Goal: Task Accomplishment & Management: Manage account settings

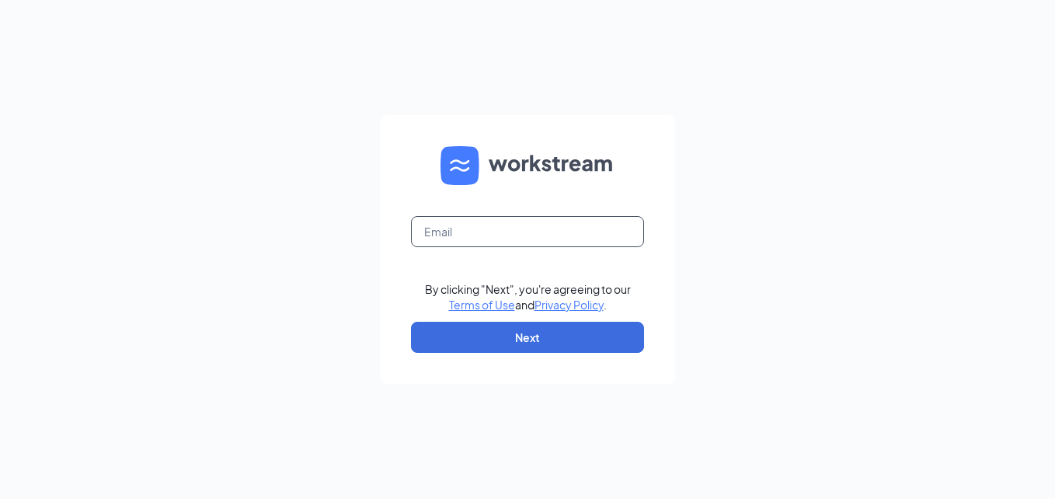
click at [527, 231] on input "text" at bounding box center [527, 231] width 233 height 31
type input "[EMAIL_ADDRESS][DOMAIN_NAME]"
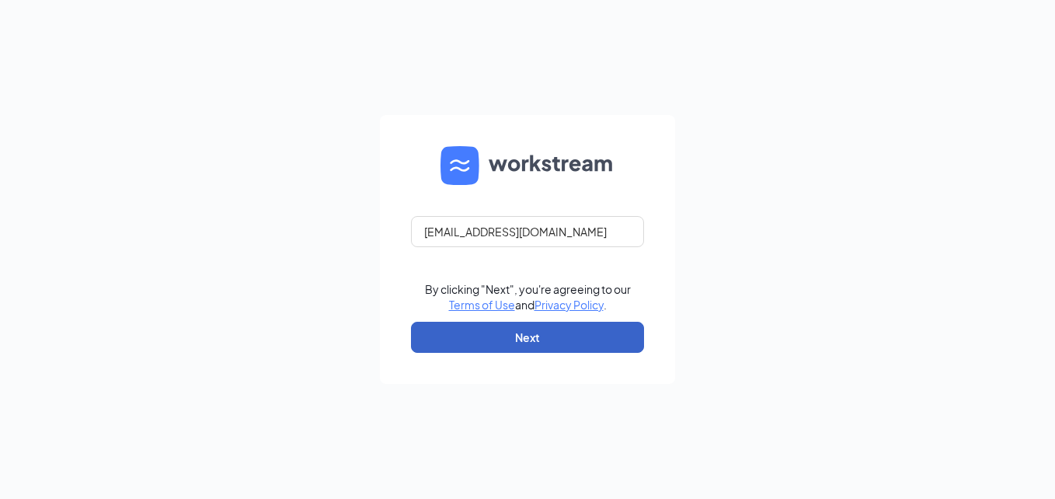
click at [504, 348] on button "Next" at bounding box center [527, 337] width 233 height 31
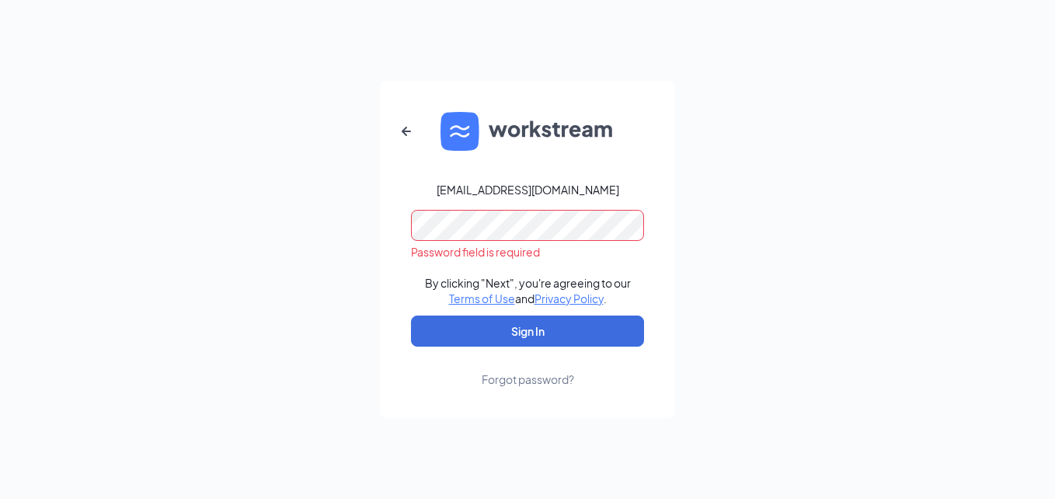
click at [530, 376] on div "Forgot password?" at bounding box center [528, 379] width 92 height 16
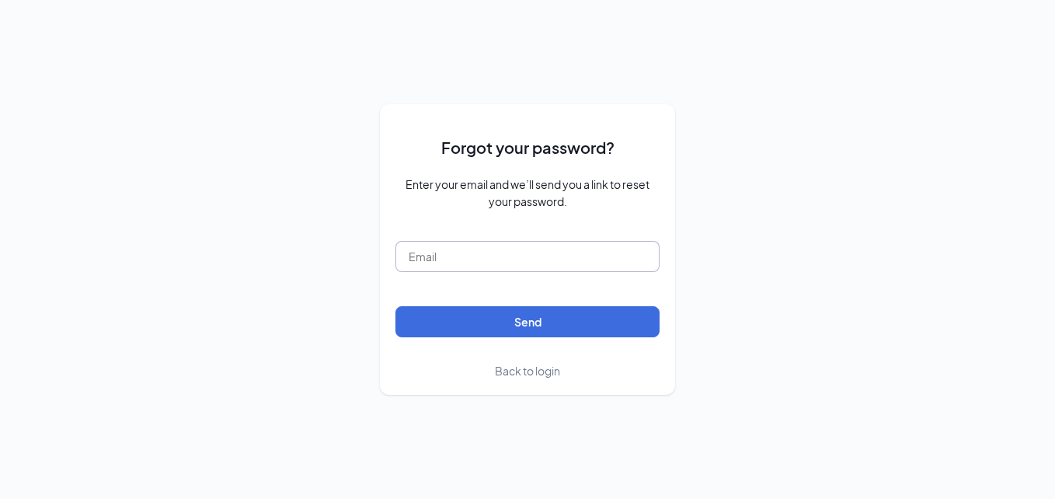
click at [477, 255] on input "text" at bounding box center [527, 256] width 264 height 31
type input "[EMAIL_ADDRESS][DOMAIN_NAME]"
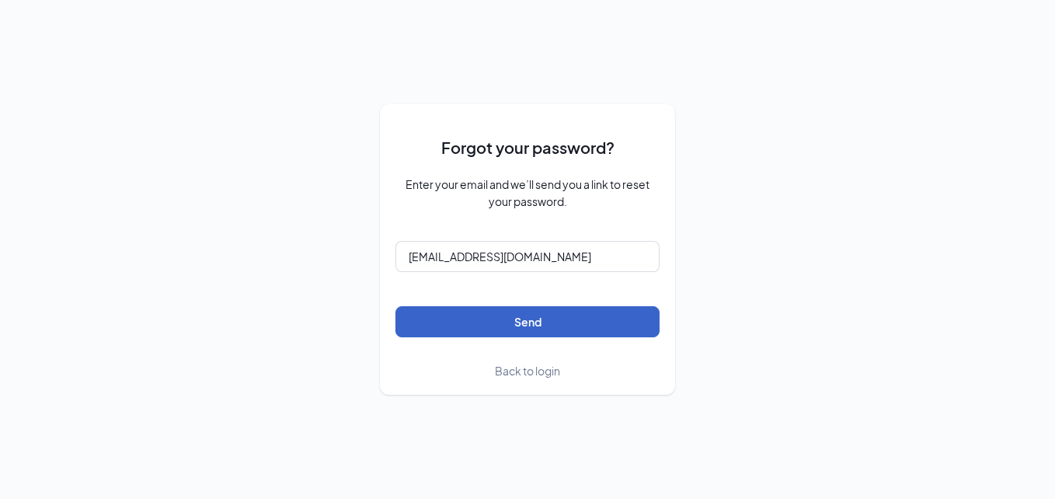
click at [494, 319] on button "Send" at bounding box center [527, 321] width 264 height 31
